Goal: Transaction & Acquisition: Book appointment/travel/reservation

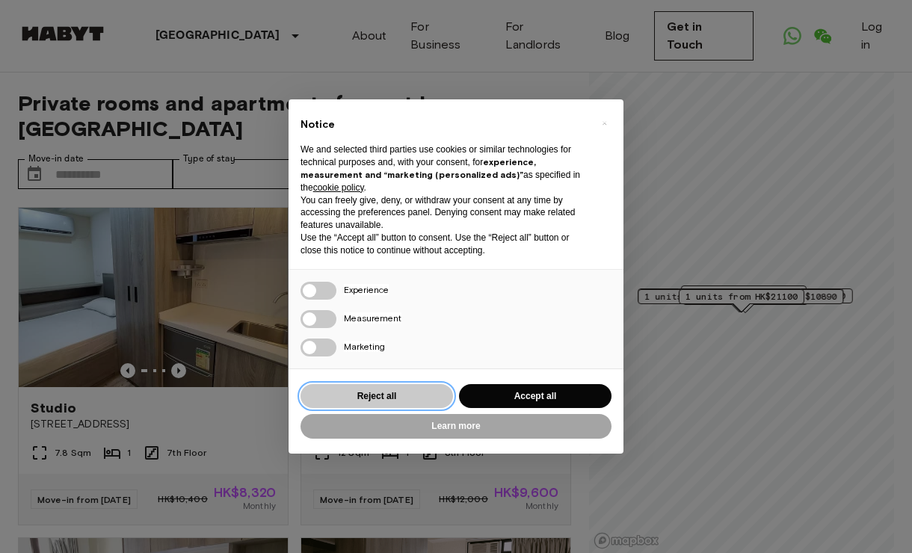
click at [372, 404] on button "Reject all" at bounding box center [377, 396] width 153 height 25
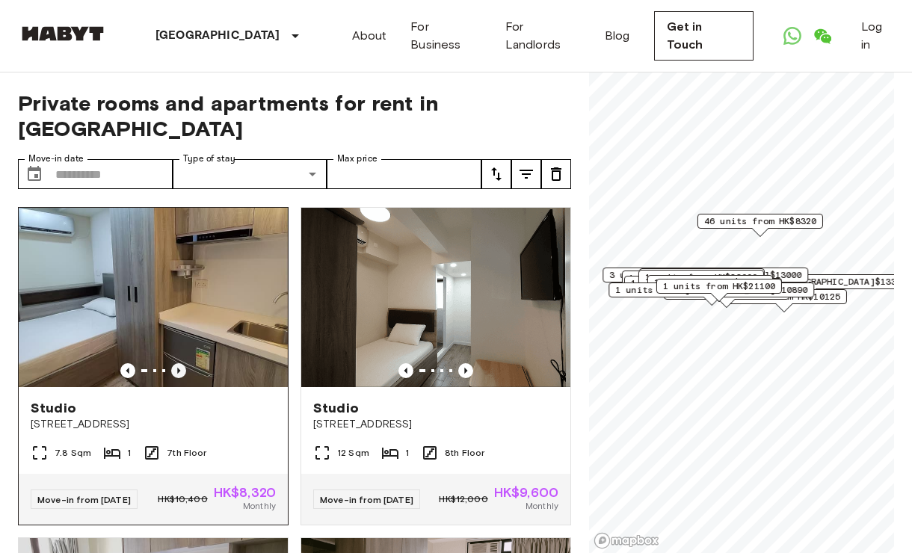
click at [185, 363] on icon "Previous image" at bounding box center [178, 370] width 15 height 15
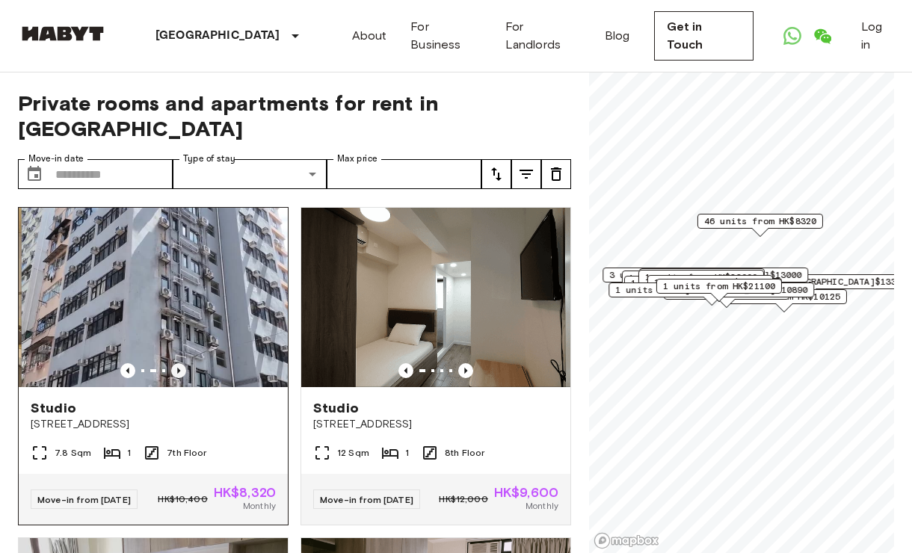
click at [182, 363] on icon "Previous image" at bounding box center [178, 370] width 15 height 15
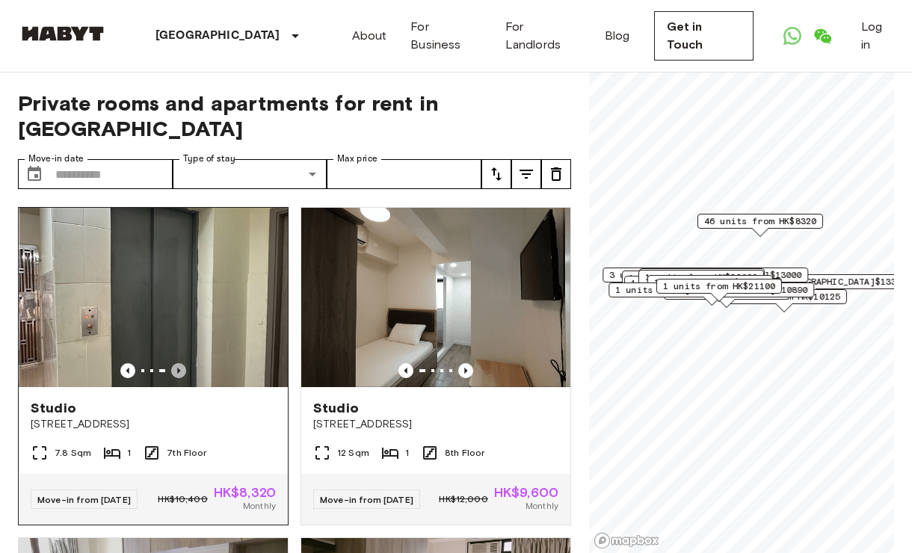
click at [182, 363] on icon "Previous image" at bounding box center [178, 370] width 15 height 15
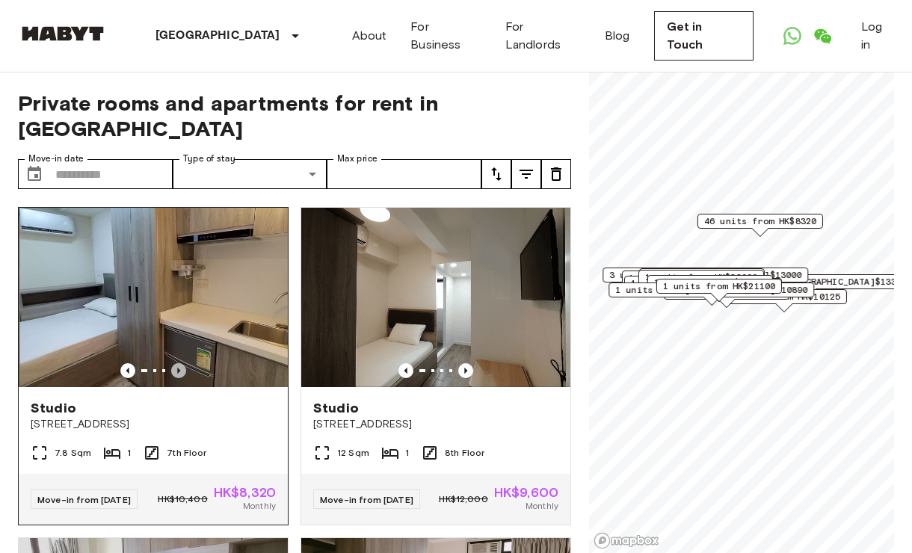
click at [182, 363] on icon "Previous image" at bounding box center [178, 370] width 15 height 15
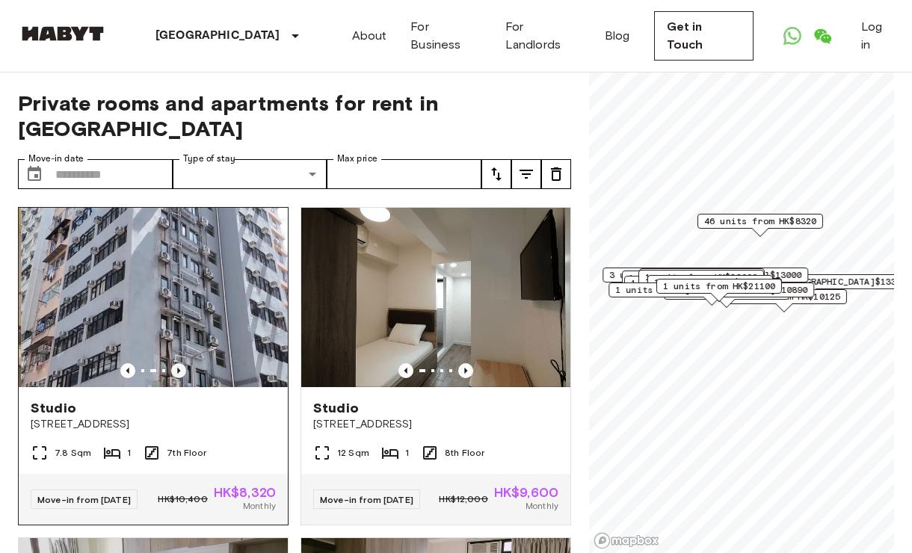
click at [182, 363] on icon "Previous image" at bounding box center [178, 370] width 15 height 15
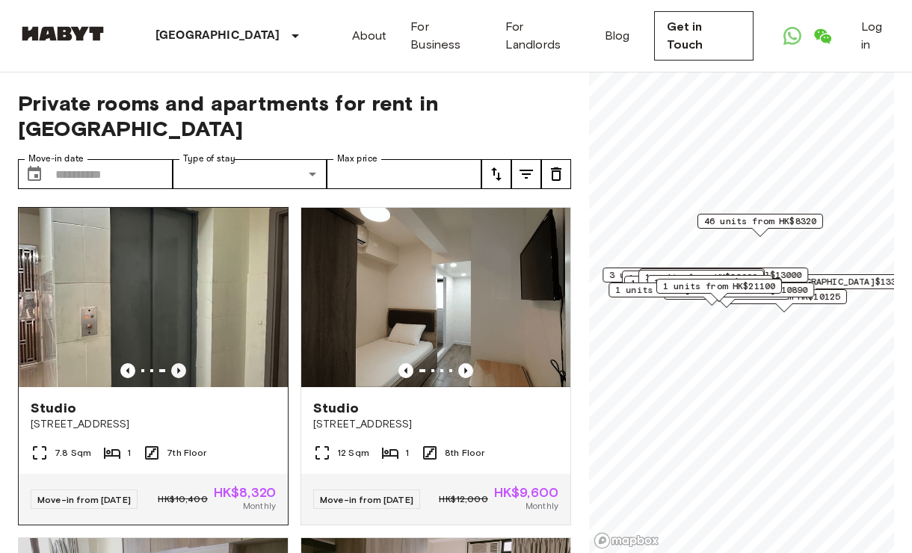
click at [182, 363] on icon "Previous image" at bounding box center [178, 370] width 15 height 15
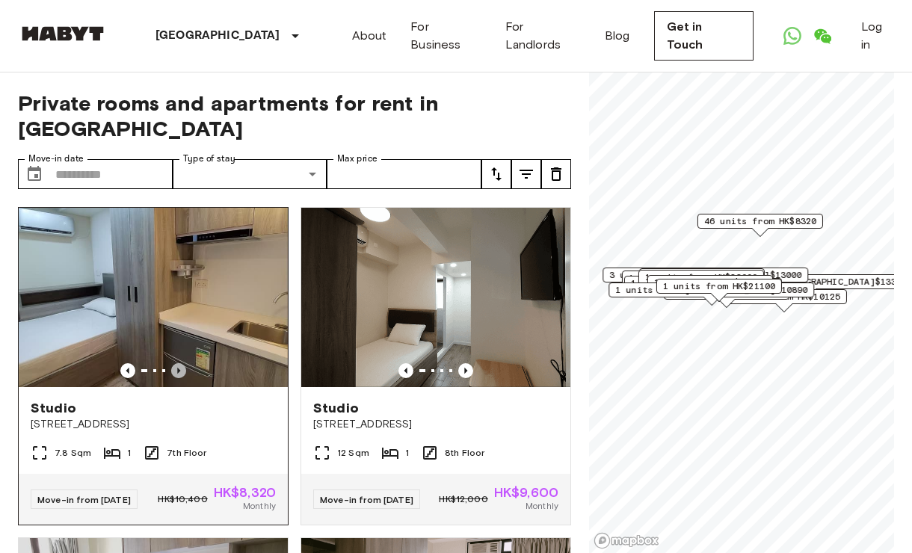
click at [182, 363] on icon "Previous image" at bounding box center [178, 370] width 15 height 15
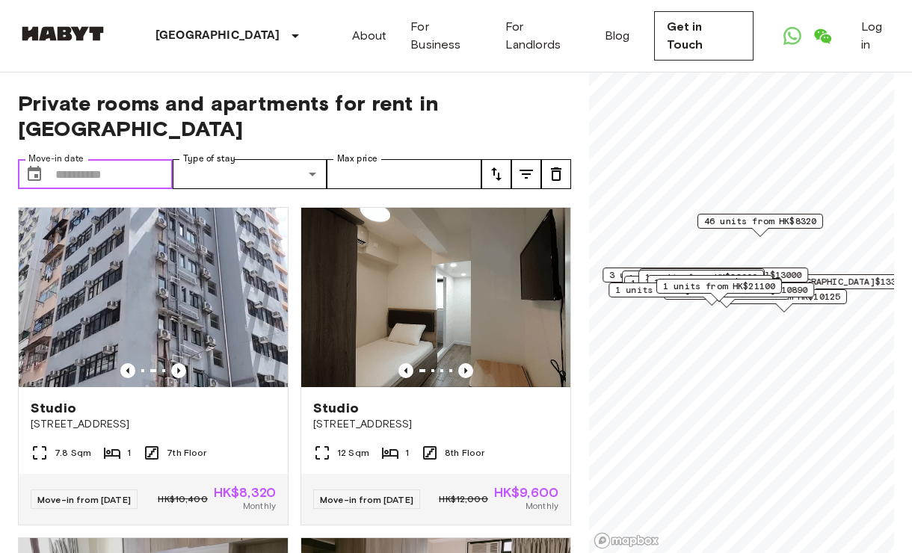
click at [99, 159] on input "Move-in date" at bounding box center [113, 174] width 117 height 30
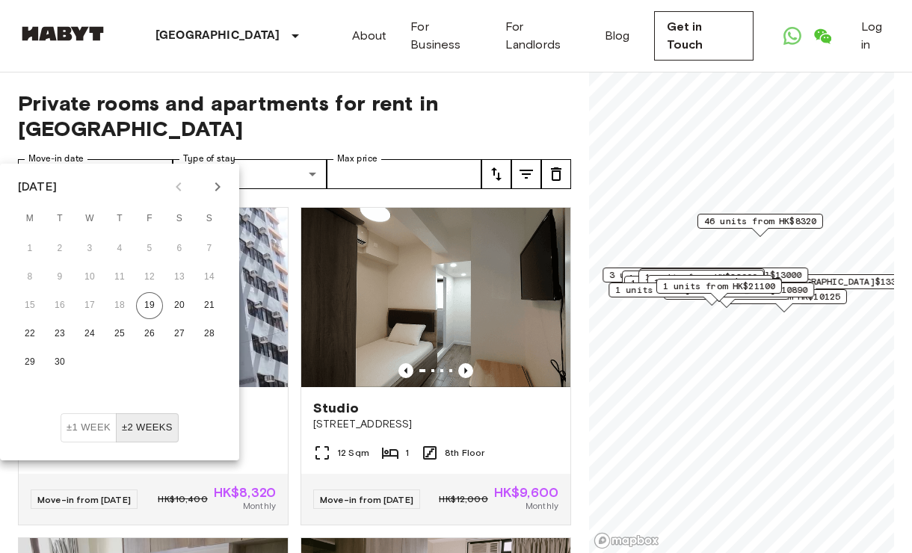
click at [217, 194] on icon "Next month" at bounding box center [218, 187] width 18 height 18
click at [218, 193] on icon "Next month" at bounding box center [218, 187] width 18 height 18
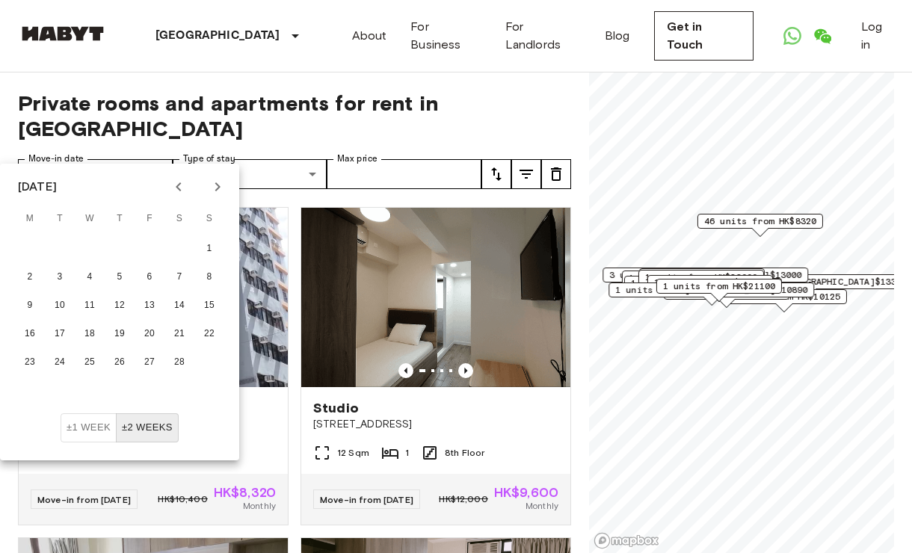
click at [180, 188] on icon "Previous month" at bounding box center [179, 187] width 18 height 18
click at [60, 359] on button "27" at bounding box center [59, 362] width 27 height 27
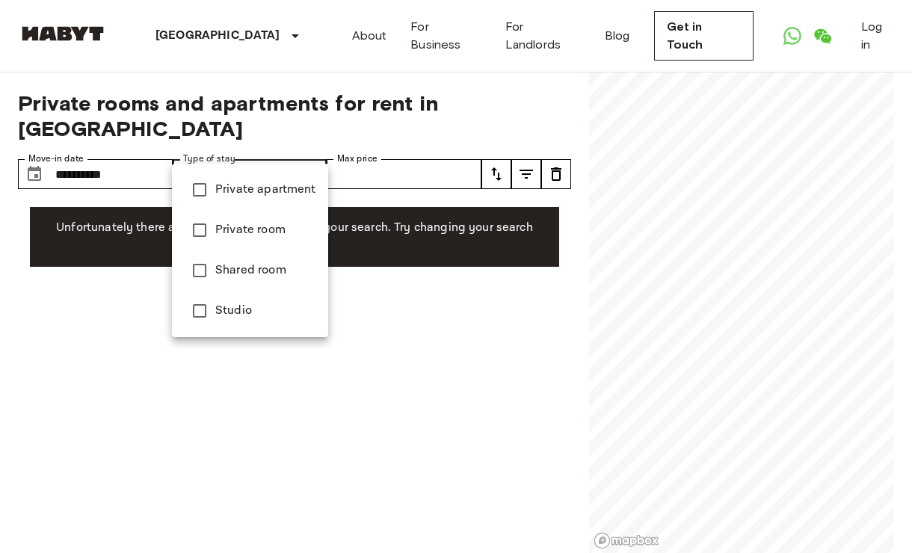
click at [111, 150] on div at bounding box center [456, 276] width 912 height 553
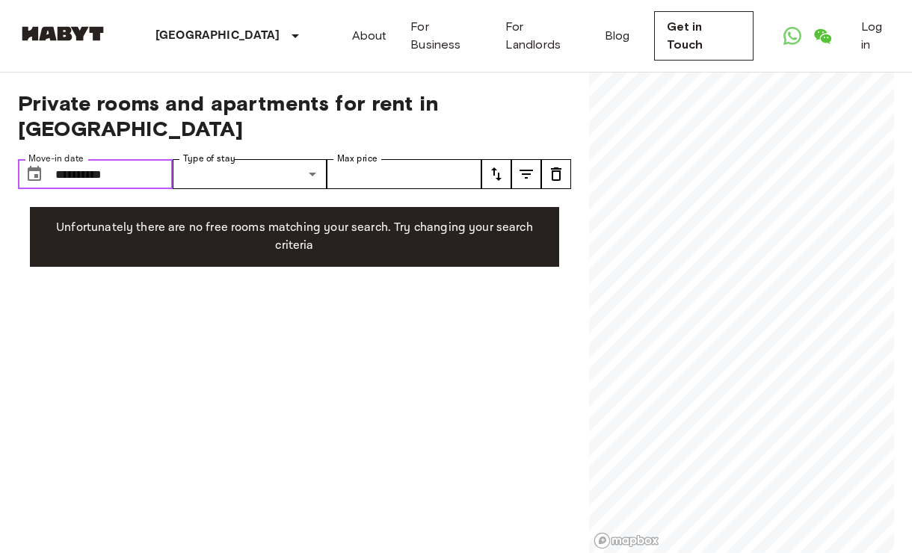
click at [80, 159] on input "**********" at bounding box center [113, 174] width 117 height 30
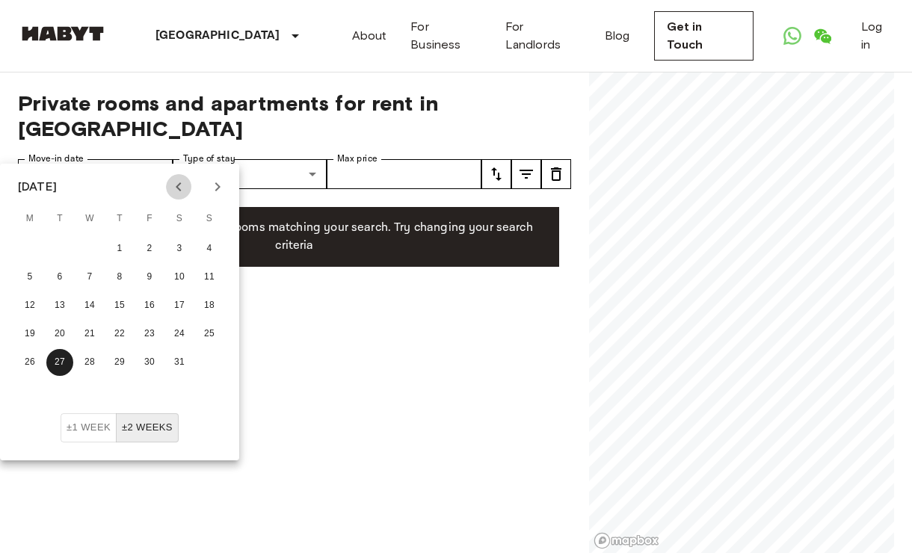
click at [179, 189] on icon "Previous month" at bounding box center [178, 186] width 5 height 9
click at [67, 330] on button "23" at bounding box center [59, 334] width 27 height 27
type input "**********"
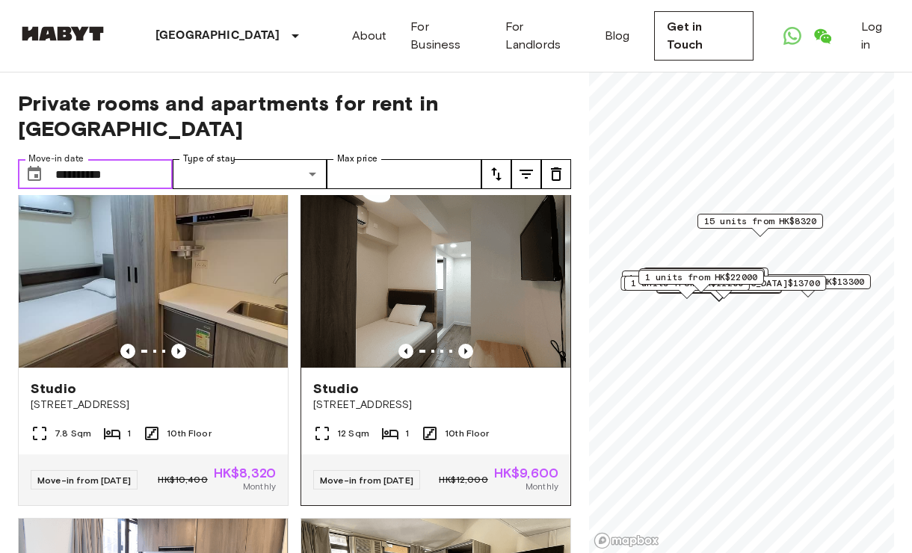
scroll to position [28, 0]
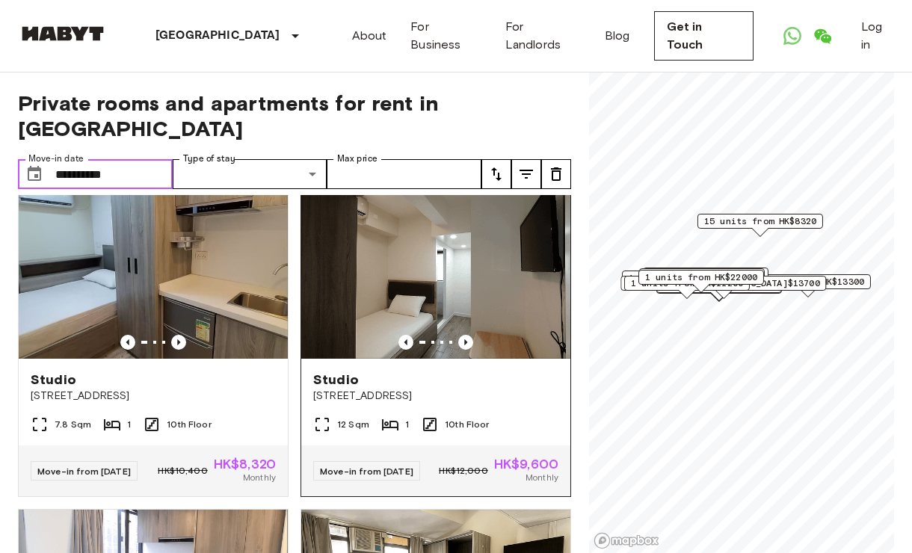
click at [469, 307] on img at bounding box center [435, 268] width 269 height 179
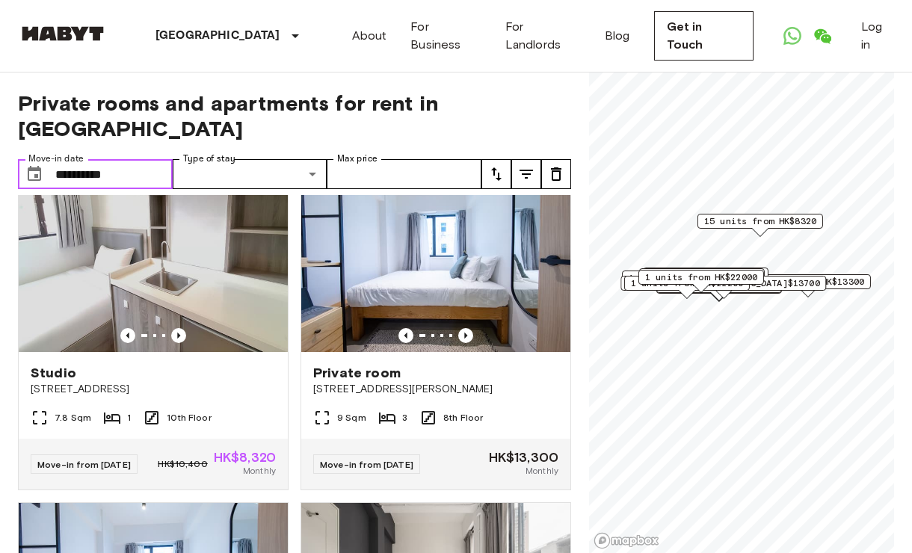
scroll to position [688, 0]
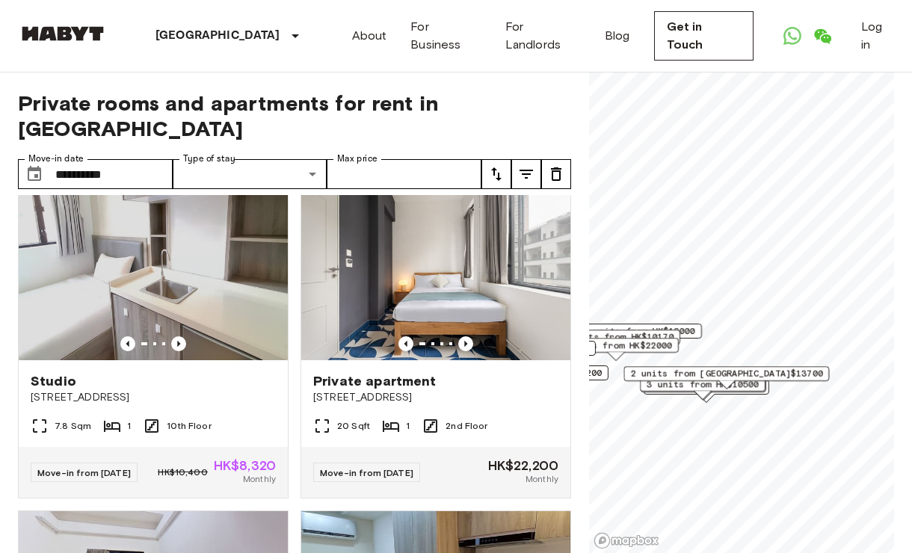
scroll to position [6, 0]
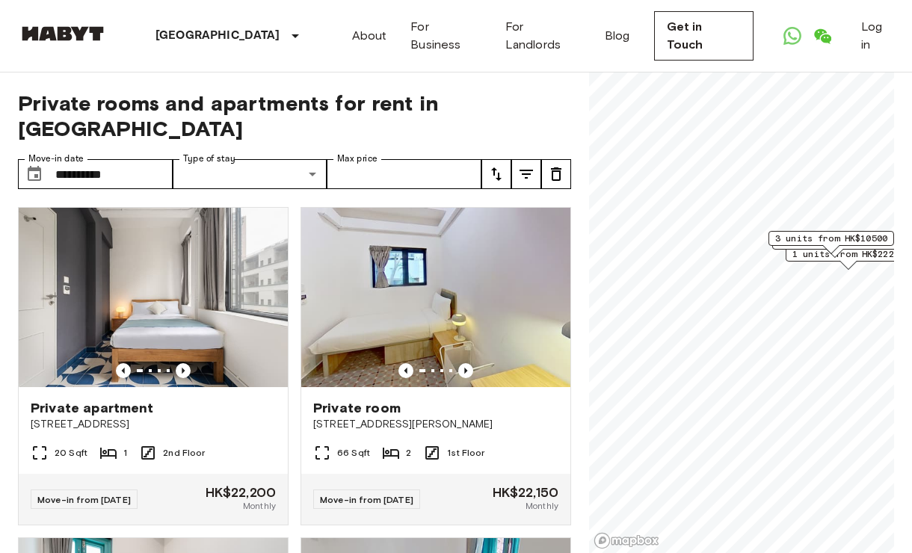
click at [800, 237] on span "3 units from HK$10500" at bounding box center [831, 238] width 112 height 13
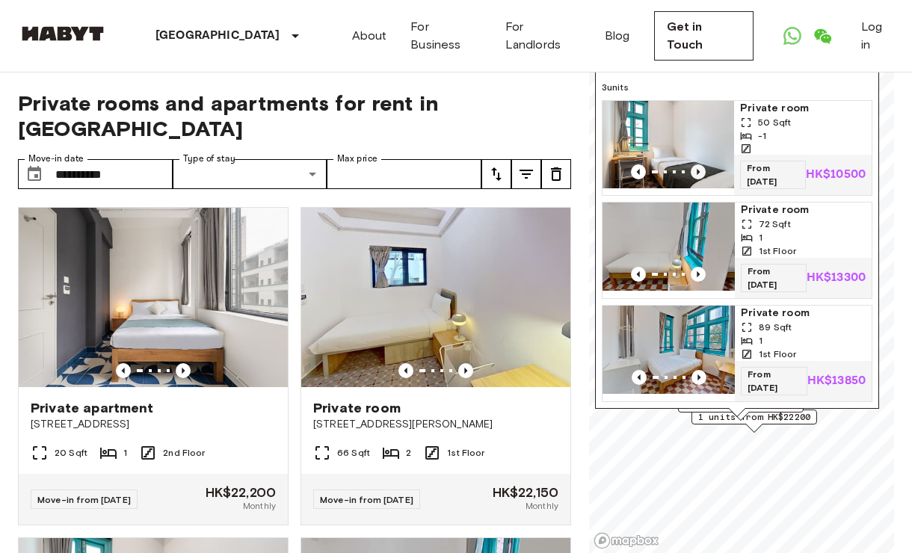
click at [696, 164] on icon "Previous image" at bounding box center [698, 171] width 15 height 15
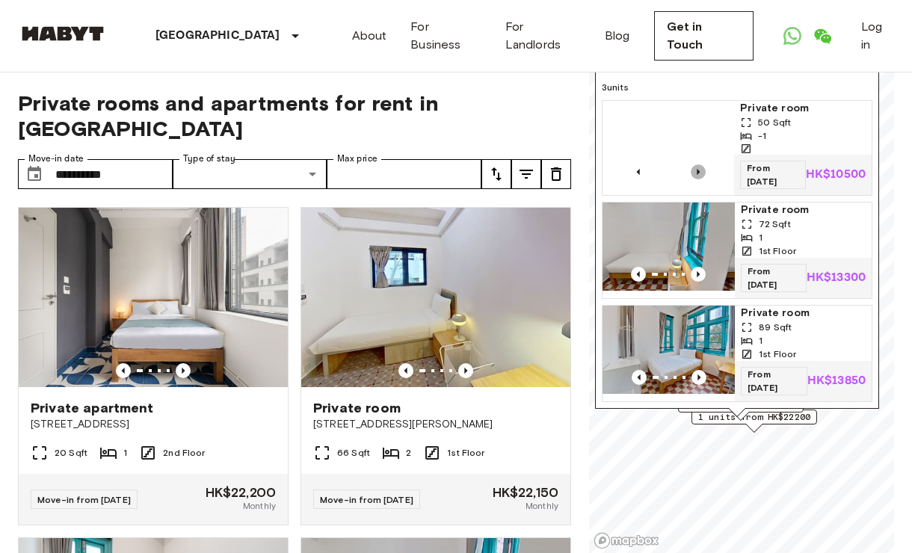
click at [696, 164] on icon "Previous image" at bounding box center [698, 171] width 15 height 15
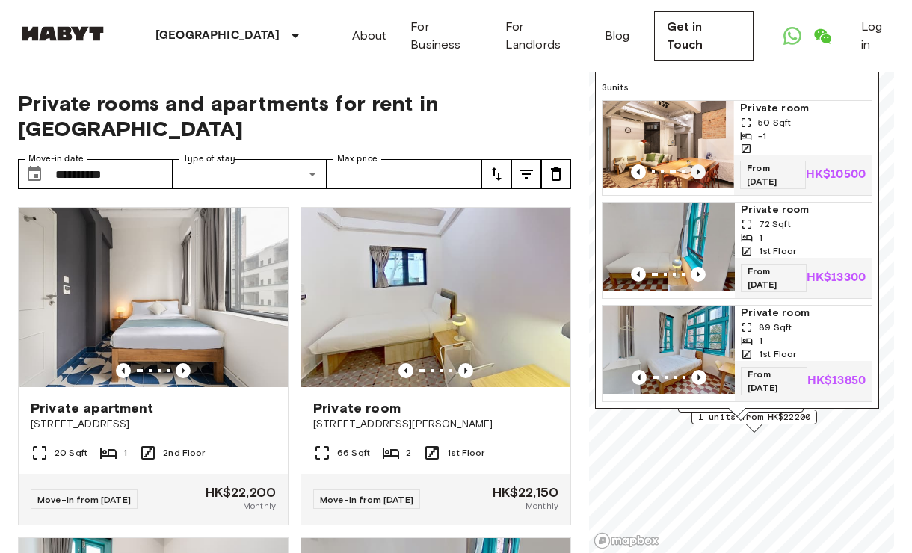
click at [693, 172] on icon "Previous image" at bounding box center [698, 171] width 15 height 15
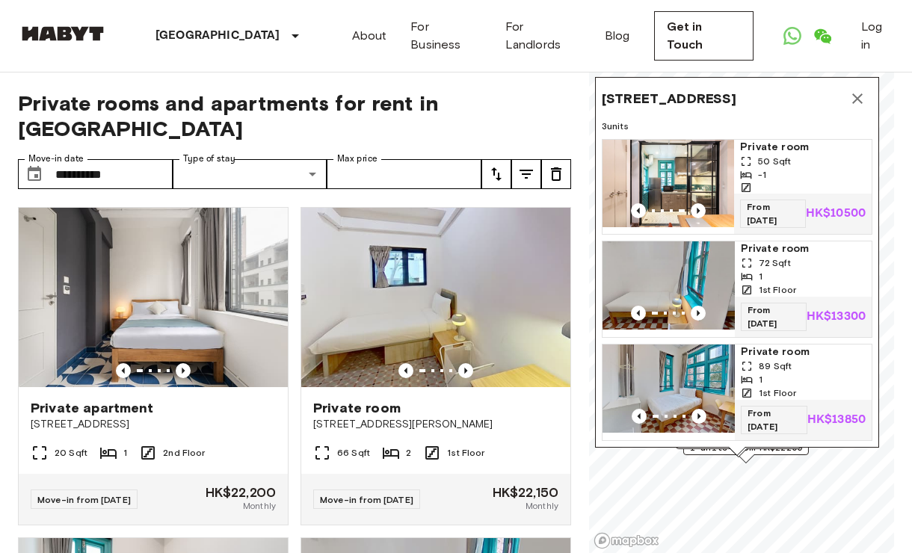
click at [573, 95] on div "**********" at bounding box center [456, 313] width 876 height 481
click at [847, 98] on button "Map marker" at bounding box center [858, 99] width 30 height 30
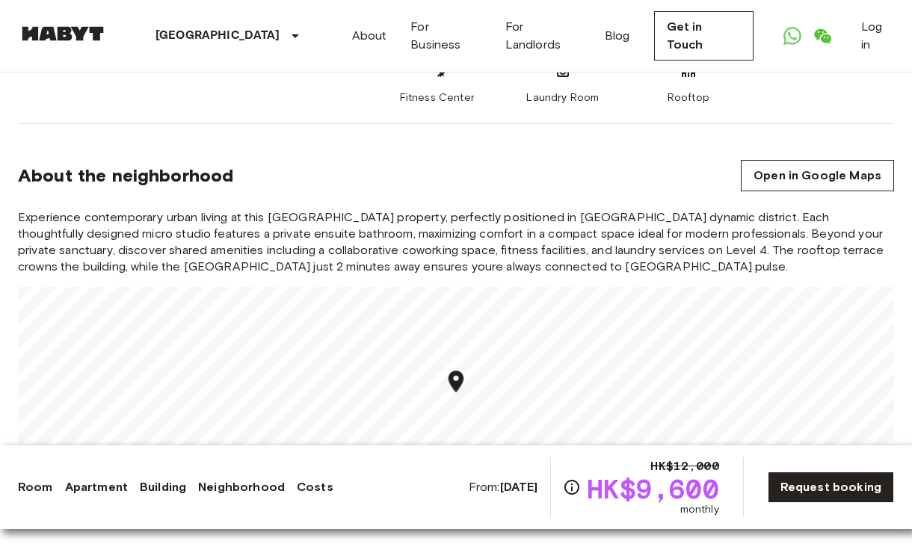
scroll to position [1444, 0]
